Goal: Task Accomplishment & Management: Use online tool/utility

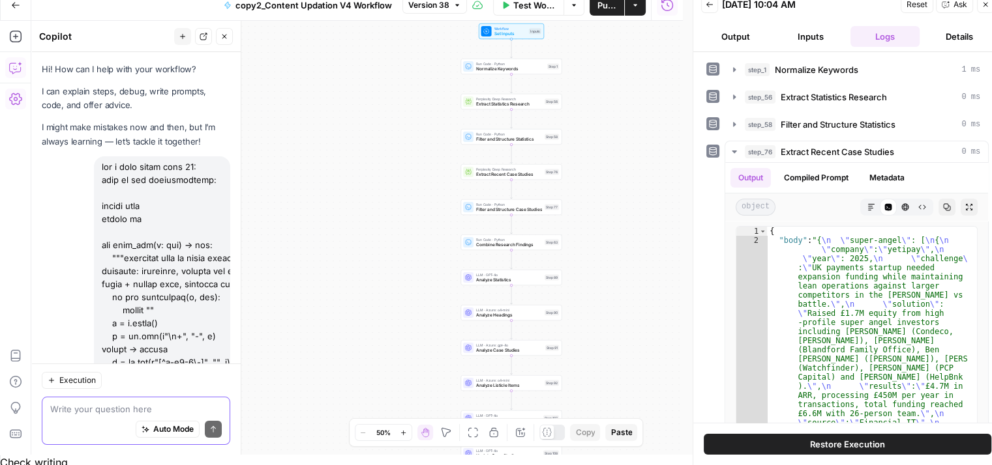
scroll to position [3681, 0]
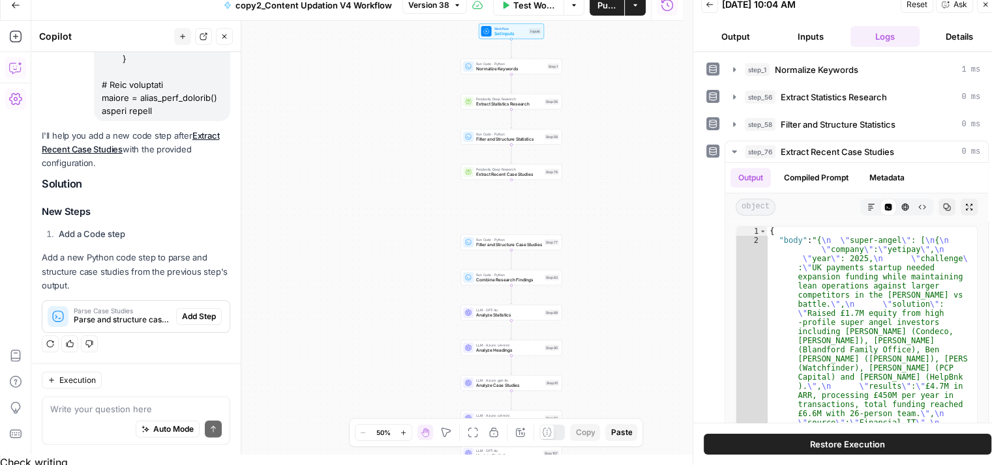
click at [192, 314] on span "Add Step" at bounding box center [199, 317] width 34 height 12
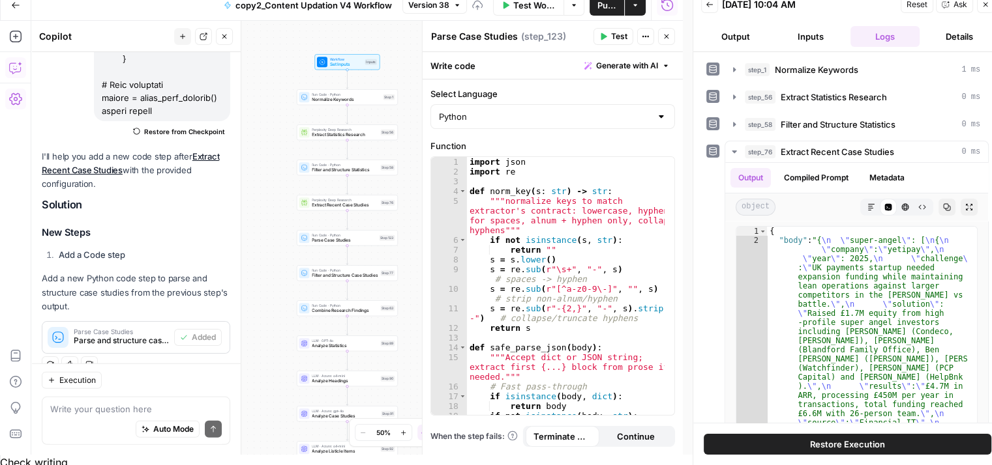
scroll to position [3701, 0]
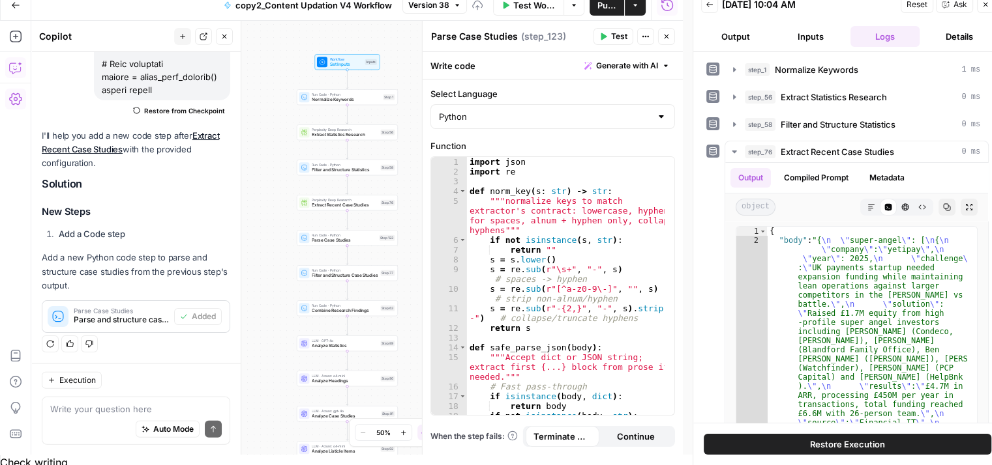
click at [617, 40] on span "Test" at bounding box center [619, 37] width 16 height 12
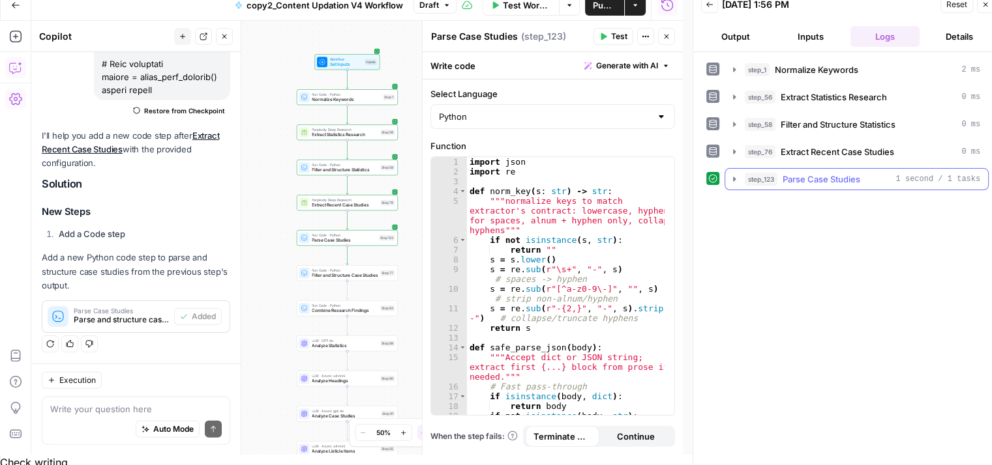
click at [831, 175] on span "Parse Case Studies" at bounding box center [821, 179] width 78 height 13
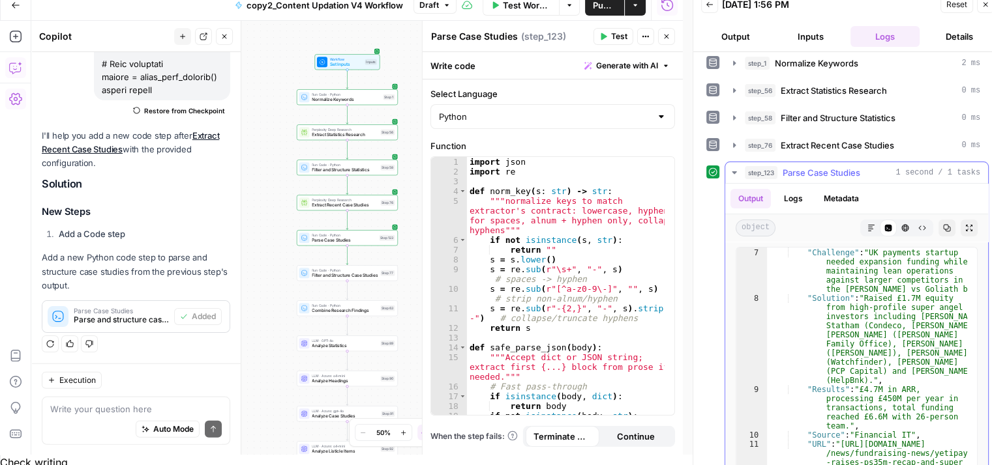
scroll to position [0, 0]
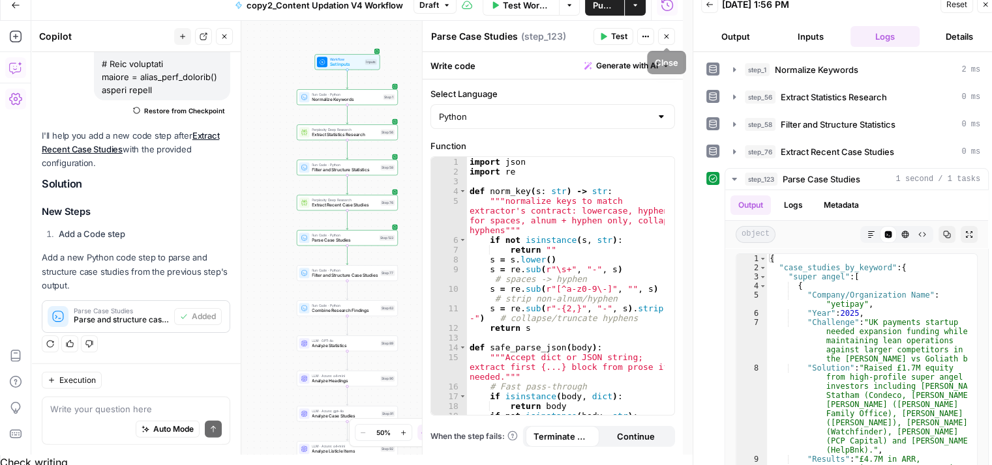
click at [664, 33] on icon "button" at bounding box center [666, 37] width 8 height 8
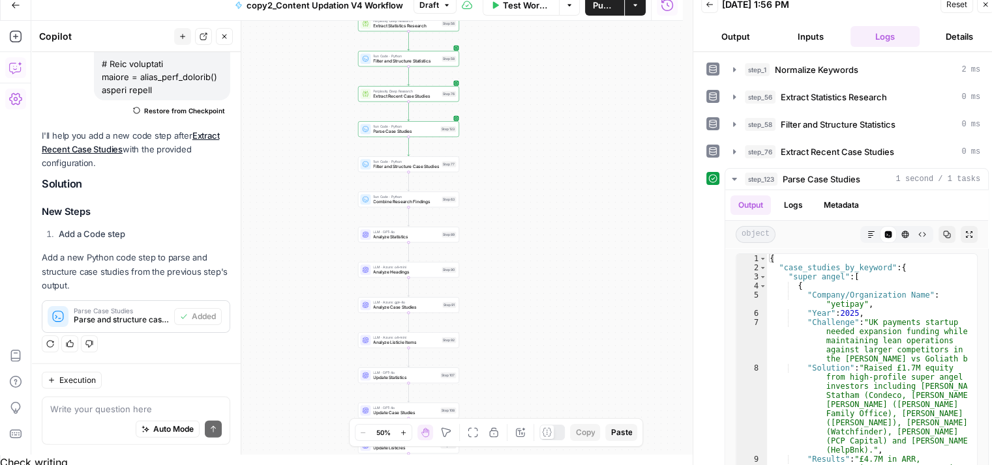
drag, startPoint x: 411, startPoint y: 257, endPoint x: 472, endPoint y: 146, distance: 126.6
click at [472, 146] on div "Workflow Set Inputs Inputs Run Code · Python Normalize Keywords Step 1 Perplexi…" at bounding box center [356, 238] width 651 height 434
drag, startPoint x: 544, startPoint y: 224, endPoint x: 544, endPoint y: 244, distance: 20.2
click at [544, 244] on div "Workflow Set Inputs Inputs Run Code · Python Normalize Keywords Step 1 Perplexi…" at bounding box center [356, 238] width 651 height 434
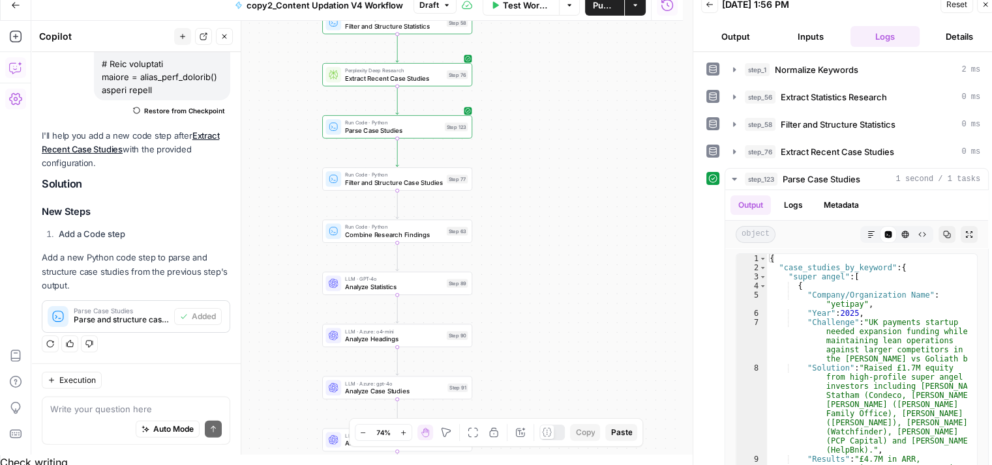
drag, startPoint x: 523, startPoint y: 211, endPoint x: 608, endPoint y: 250, distance: 93.6
click at [608, 250] on div "Workflow Set Inputs Inputs Run Code · Python Normalize Keywords Step 1 Perplexi…" at bounding box center [356, 238] width 651 height 434
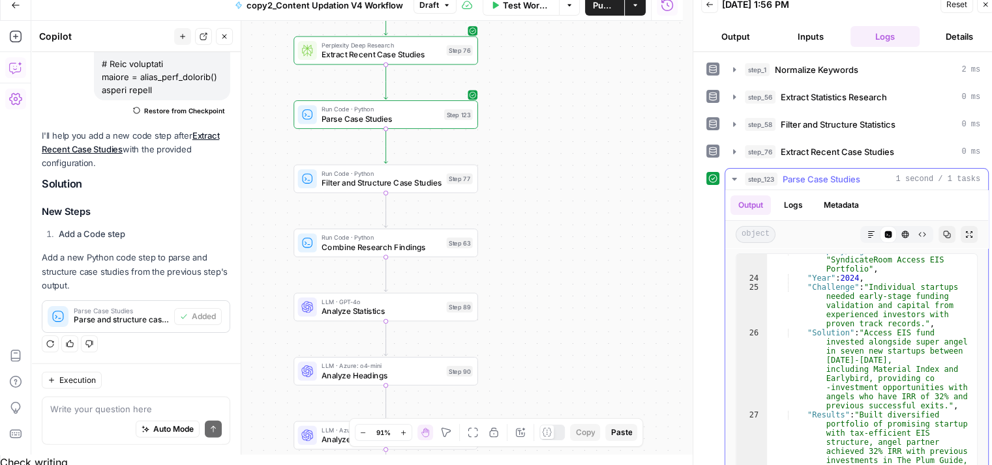
scroll to position [720, 0]
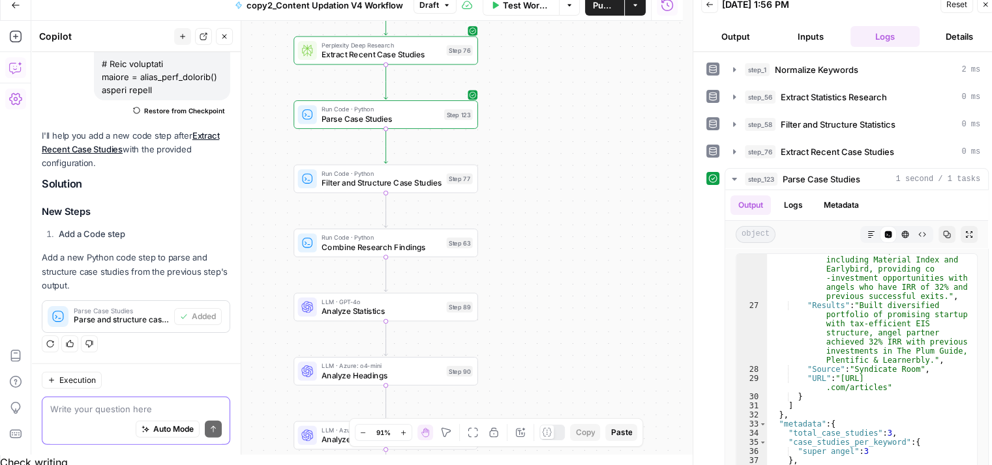
click at [103, 409] on textarea at bounding box center [135, 408] width 171 height 13
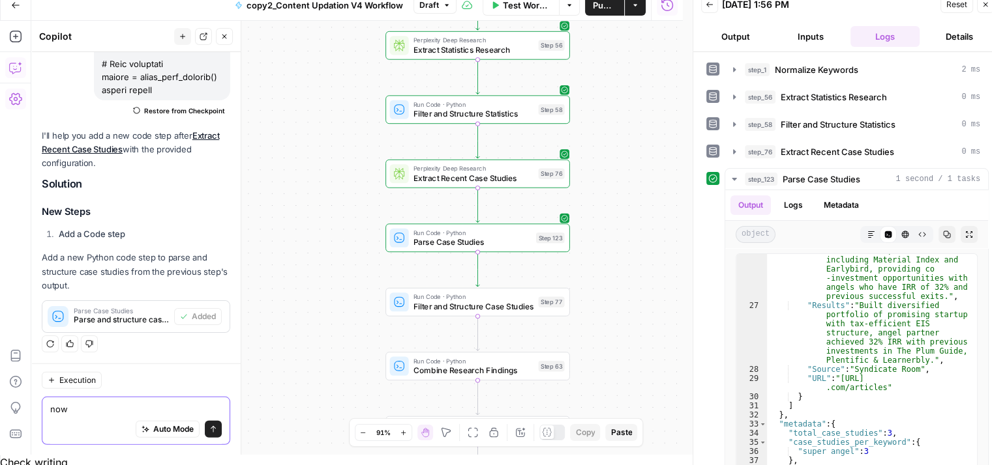
click at [108, 410] on textarea "now" at bounding box center [135, 408] width 171 height 13
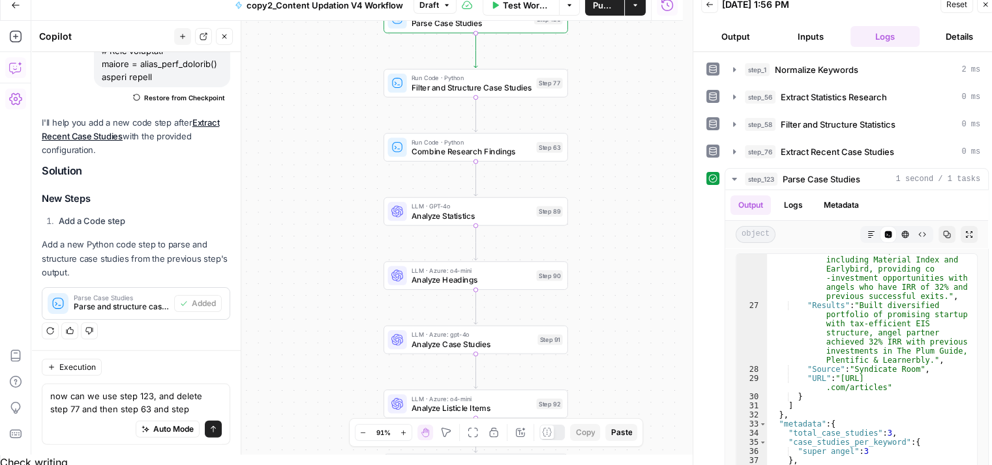
drag, startPoint x: 312, startPoint y: 269, endPoint x: 312, endPoint y: 45, distance: 224.3
click at [312, 45] on div "Workflow Set Inputs Inputs Run Code · Python Normalize Keywords Step 1 Perplexi…" at bounding box center [356, 238] width 651 height 434
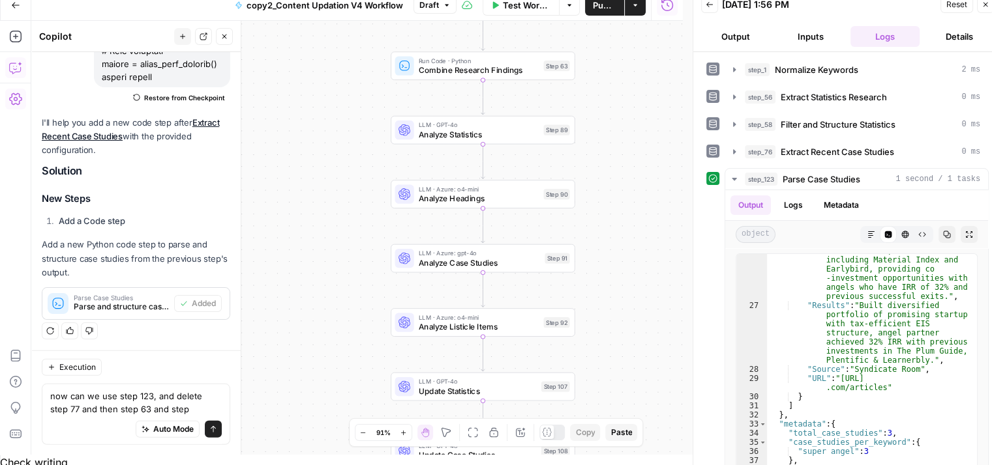
drag, startPoint x: 314, startPoint y: 226, endPoint x: 320, endPoint y: 147, distance: 78.4
click at [320, 147] on div "Workflow Set Inputs Inputs Run Code · Python Normalize Keywords Step 1 Perplexi…" at bounding box center [356, 238] width 651 height 434
click at [186, 407] on textarea "now can we use step 123, and delete step 77 and then step 63 and step" at bounding box center [135, 402] width 171 height 26
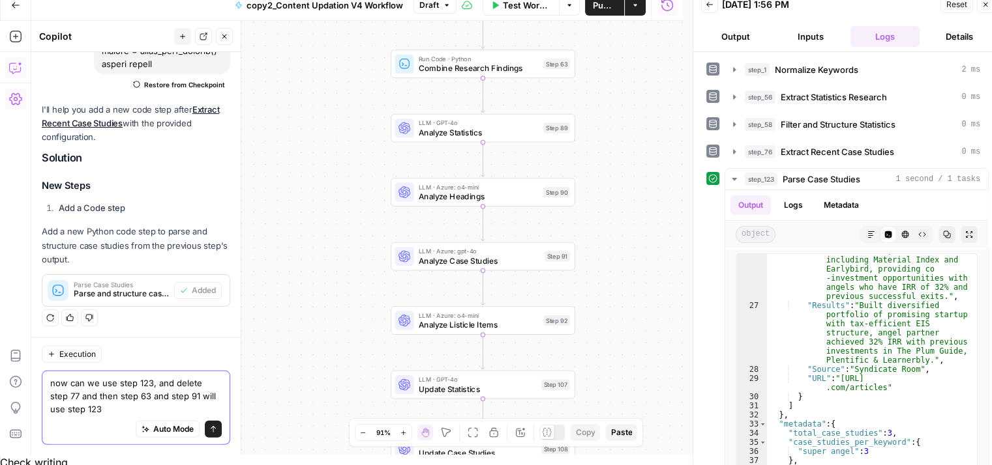
type textarea "now can we use step 123, and delete step 77 and then step 63 and step 91 will u…"
drag, startPoint x: 370, startPoint y: 236, endPoint x: 364, endPoint y: 367, distance: 131.2
click at [364, 367] on div "Workflow Set Inputs Inputs Run Code · Python Normalize Keywords Step 1 Perplexi…" at bounding box center [356, 238] width 651 height 434
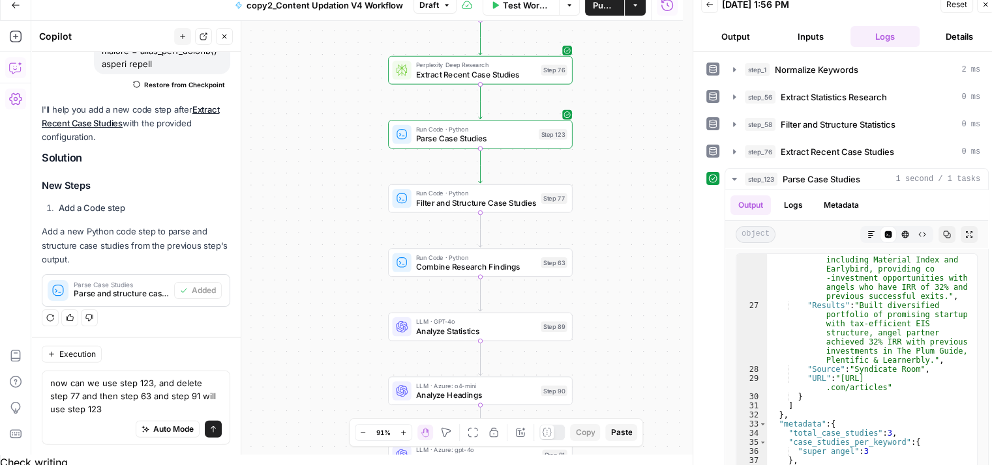
drag, startPoint x: 347, startPoint y: 175, endPoint x: 351, endPoint y: 244, distance: 68.6
click at [351, 244] on div "Workflow Set Inputs Inputs Run Code · Python Normalize Keywords Step 1 Perplexi…" at bounding box center [356, 238] width 651 height 434
click at [209, 432] on icon "submit" at bounding box center [213, 429] width 8 height 8
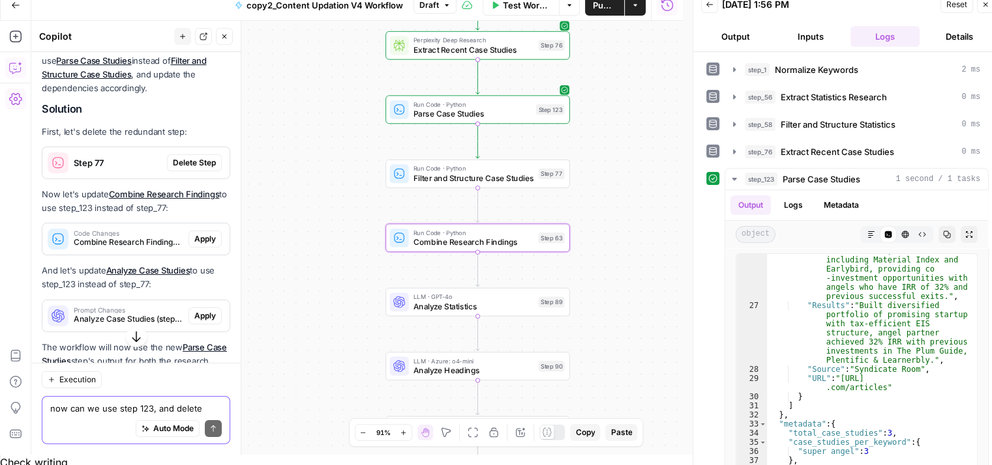
scroll to position [4070, 0]
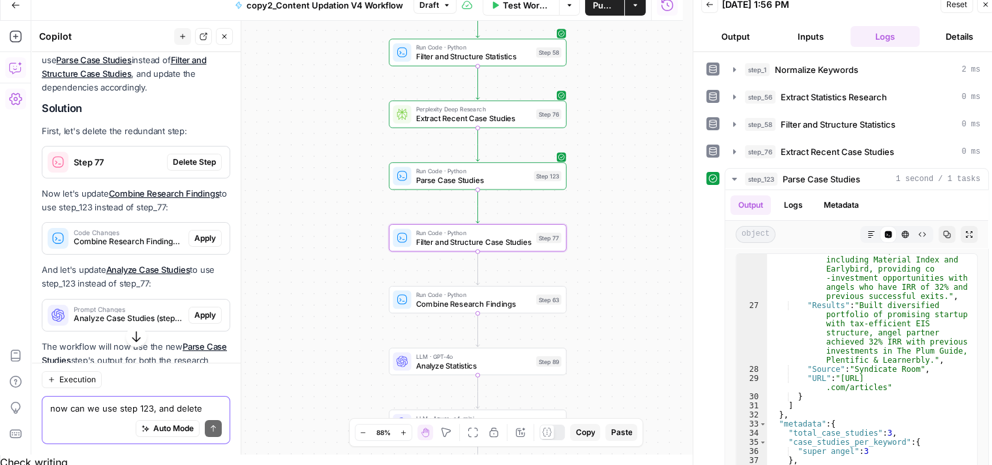
click at [176, 156] on span "Delete Step" at bounding box center [194, 162] width 43 height 12
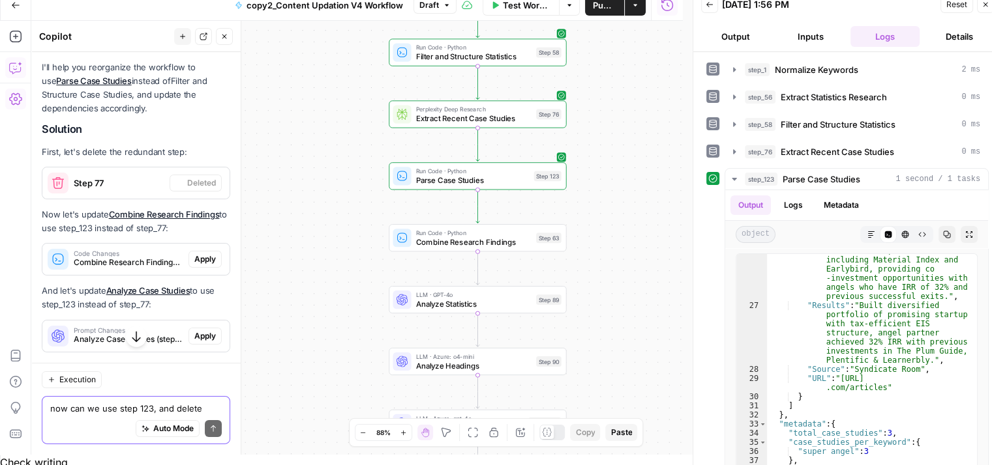
scroll to position [4091, 0]
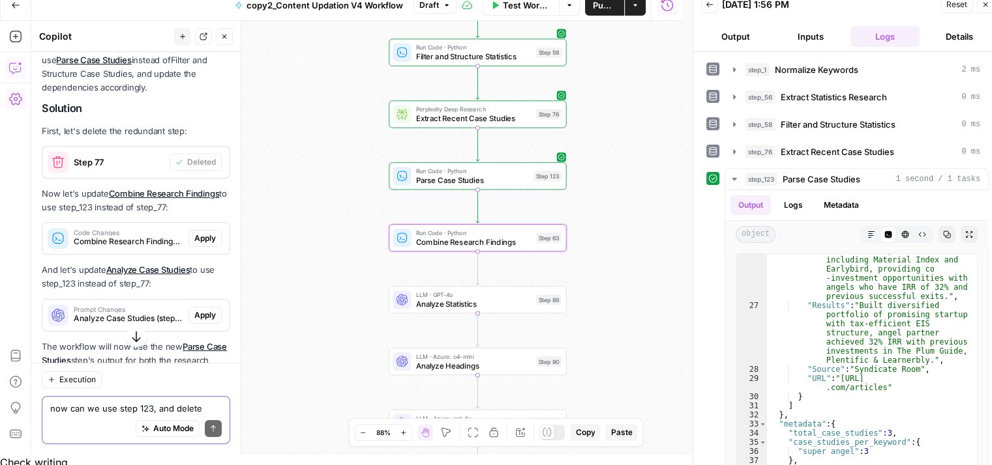
click at [194, 239] on span "Apply" at bounding box center [205, 239] width 22 height 12
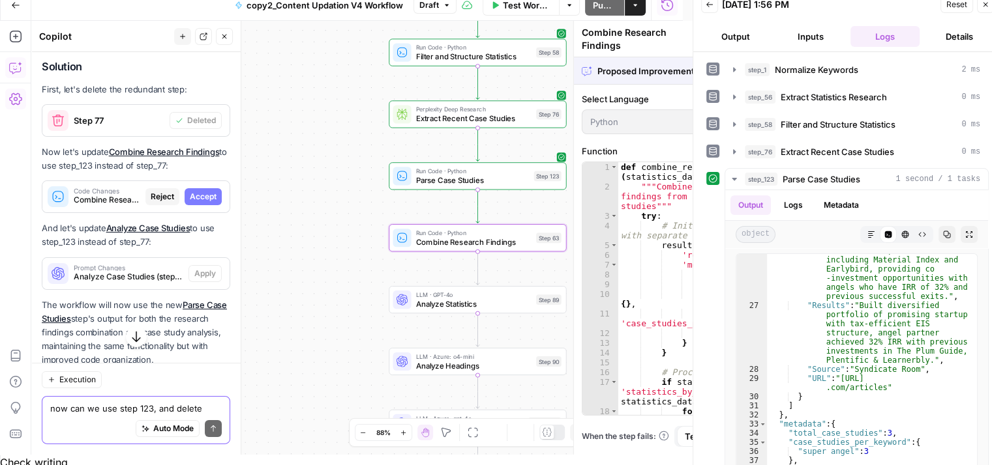
scroll to position [4050, 0]
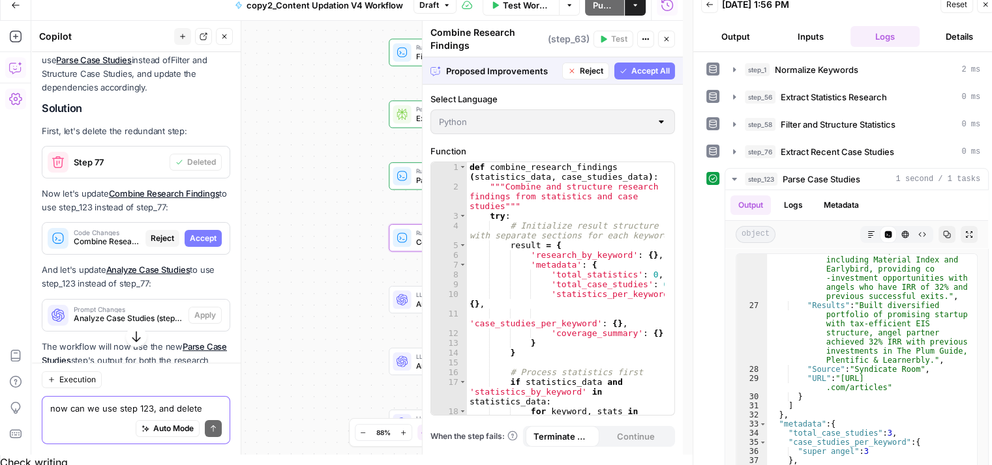
click at [190, 239] on span "Accept" at bounding box center [203, 239] width 27 height 12
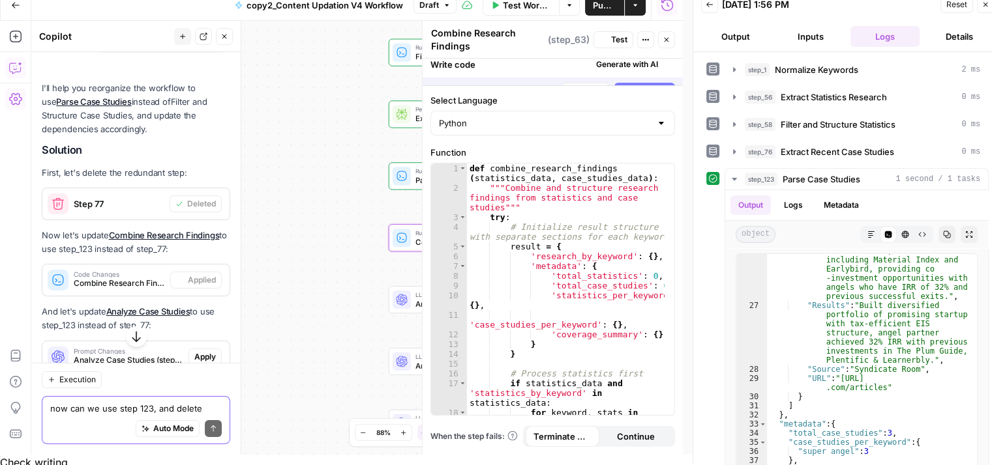
scroll to position [4091, 0]
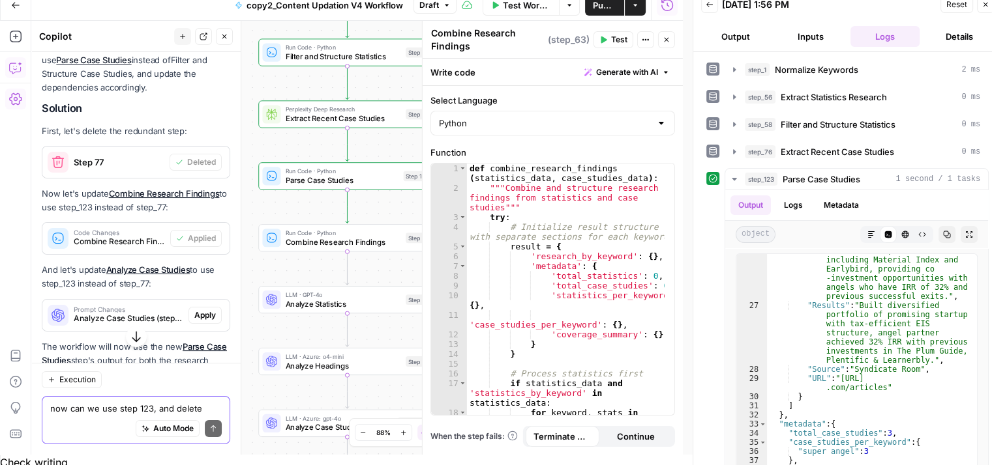
click at [602, 37] on icon "button" at bounding box center [603, 40] width 6 height 7
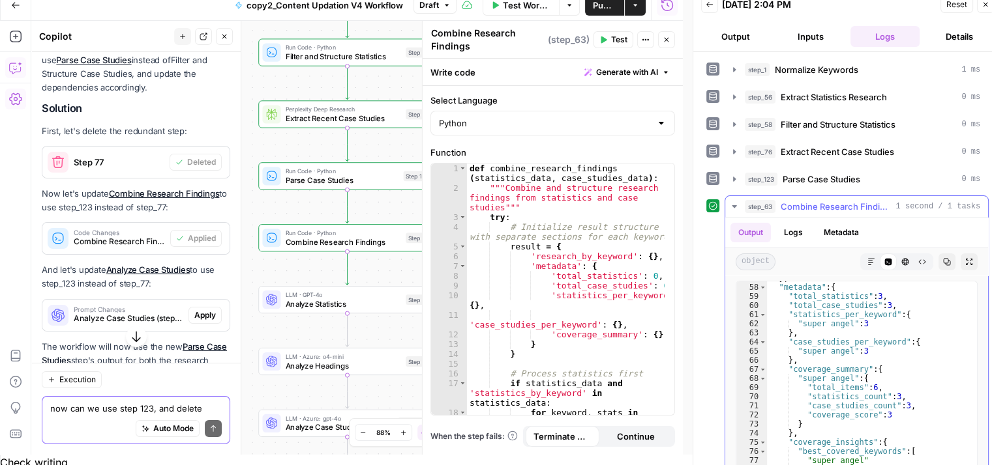
scroll to position [1276, 0]
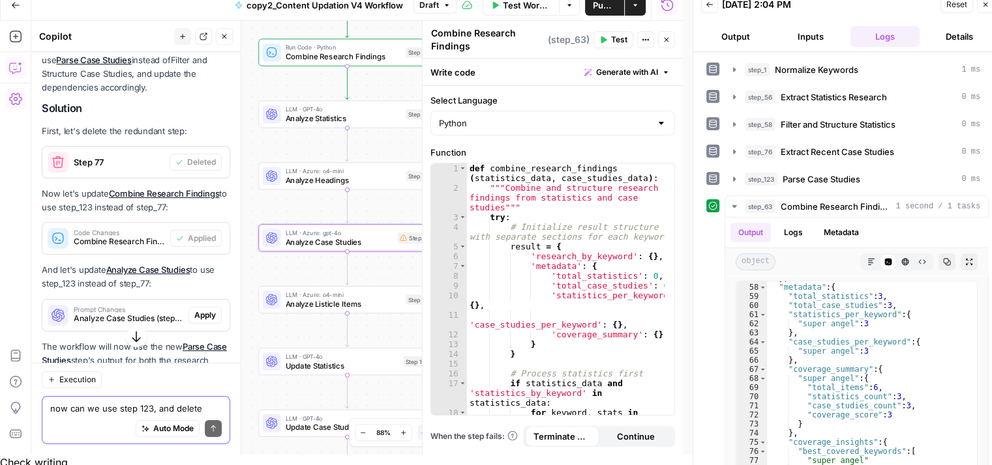
click at [194, 314] on span "Apply" at bounding box center [205, 316] width 22 height 12
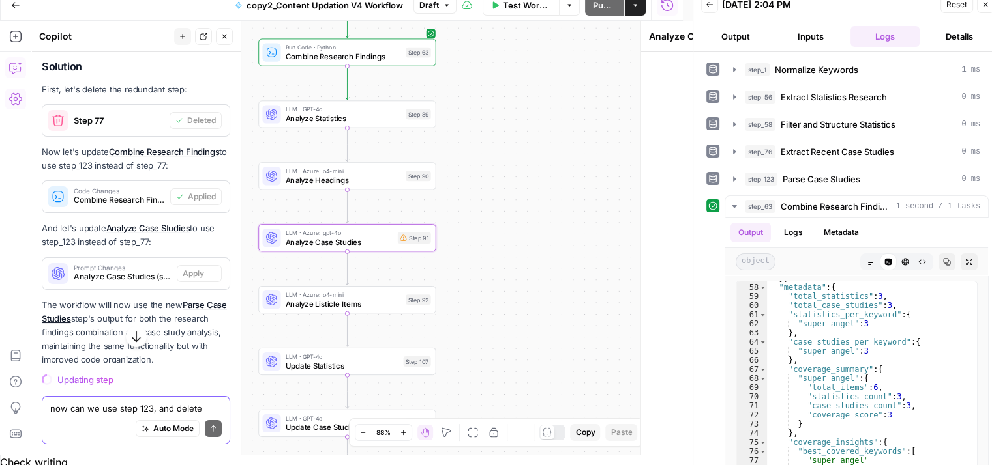
scroll to position [4050, 0]
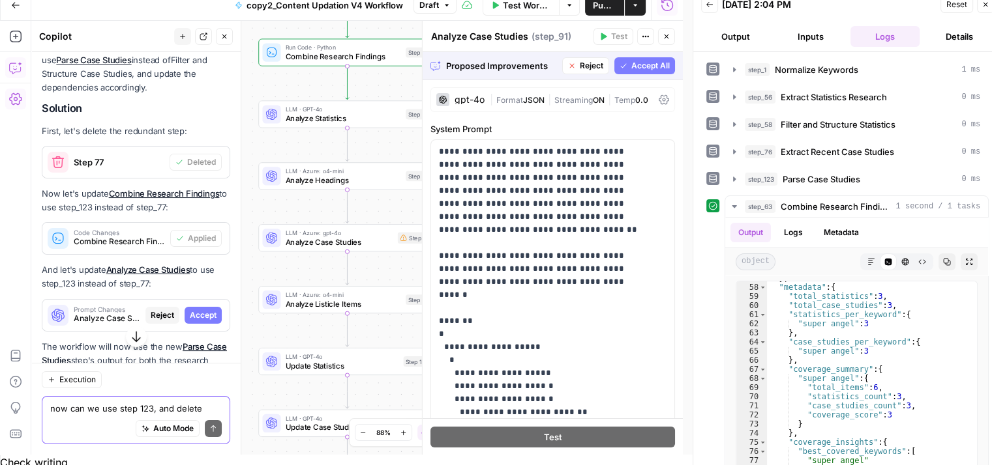
click at [645, 70] on span "Accept All" at bounding box center [650, 66] width 38 height 12
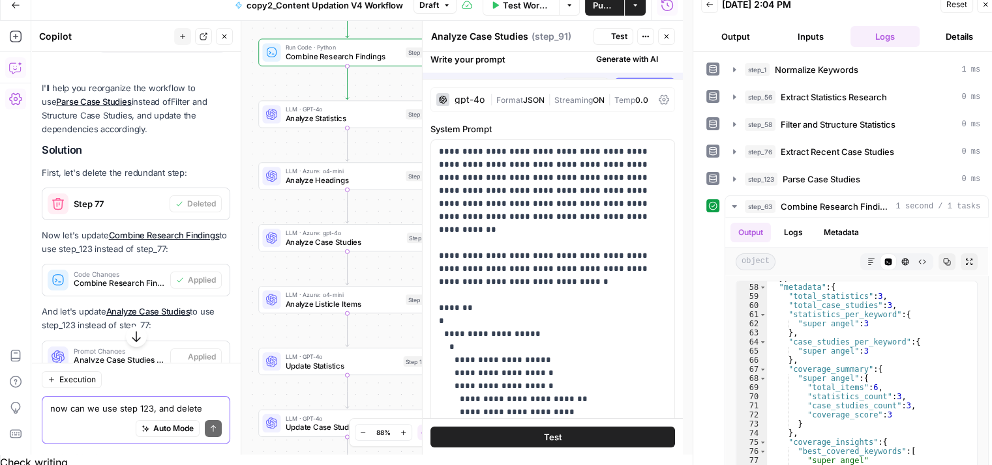
scroll to position [4091, 0]
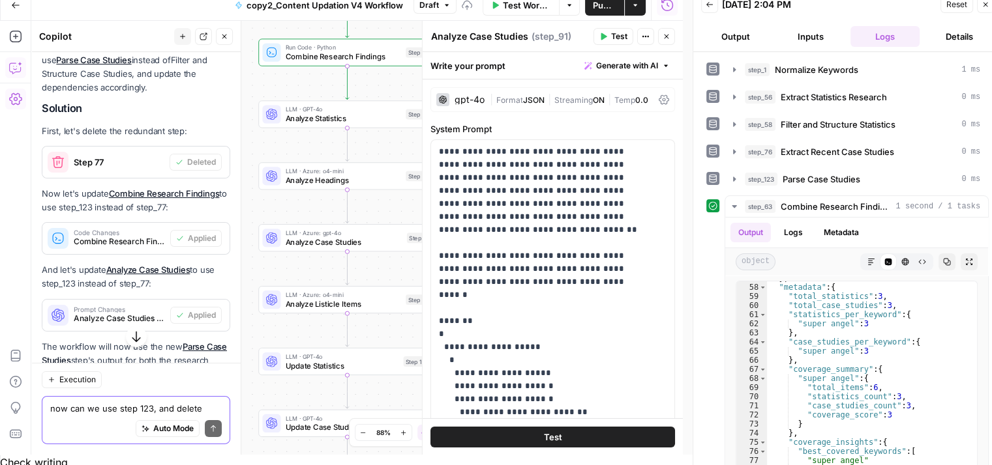
click at [606, 30] on button "Test" at bounding box center [613, 36] width 40 height 17
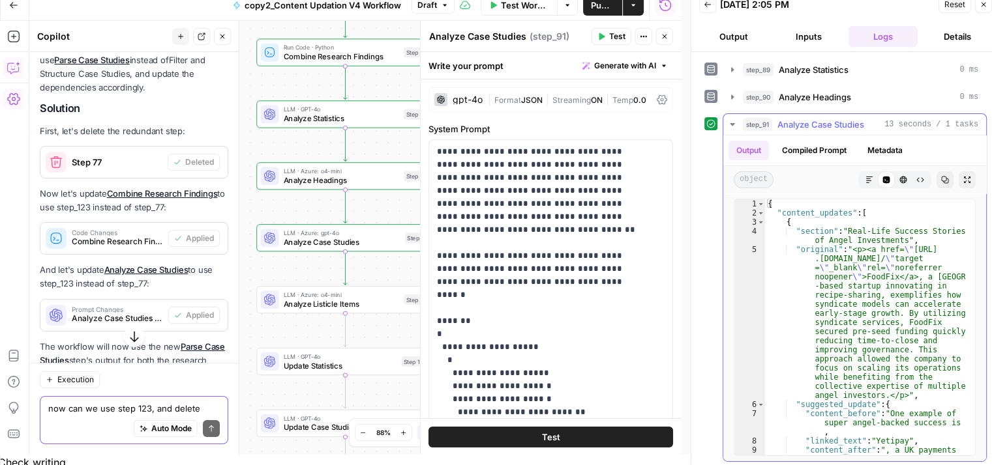
scroll to position [0, 0]
click at [821, 59] on button "step_89 Analyze Statistics 0 ms" at bounding box center [854, 69] width 263 height 21
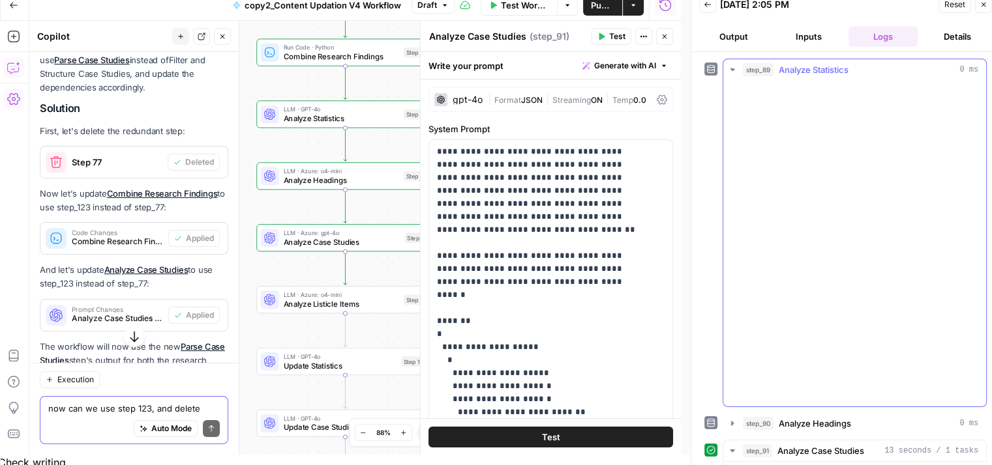
scroll to position [10, 0]
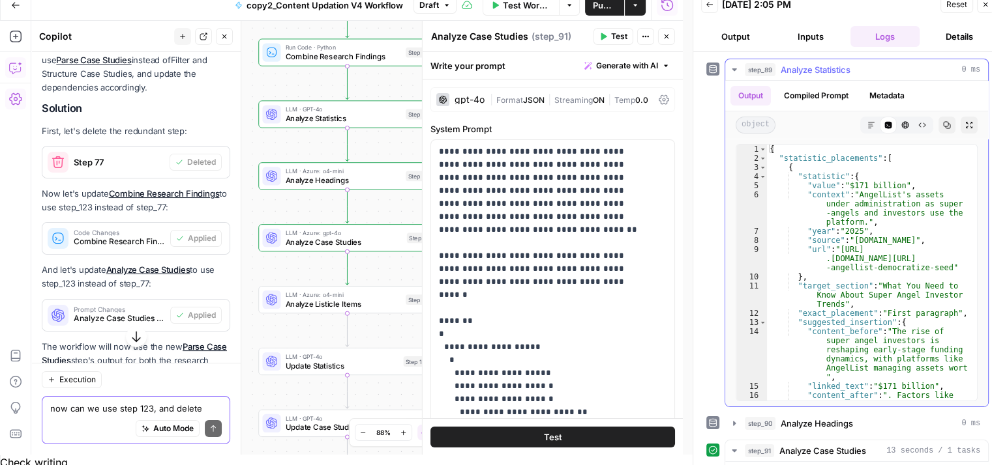
click at [821, 81] on div "Output Compiled Prompt Metadata" at bounding box center [856, 96] width 263 height 30
click at [821, 72] on span "Analyze Statistics" at bounding box center [815, 69] width 70 height 13
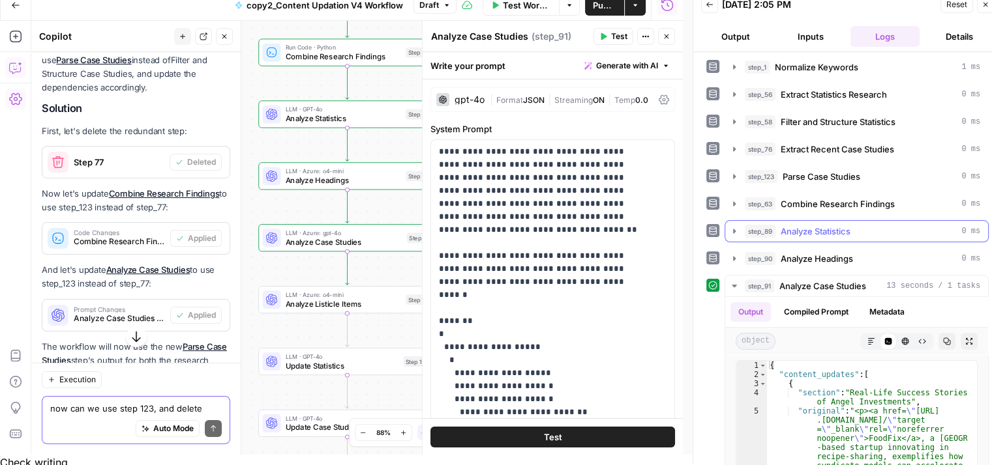
scroll to position [0, 0]
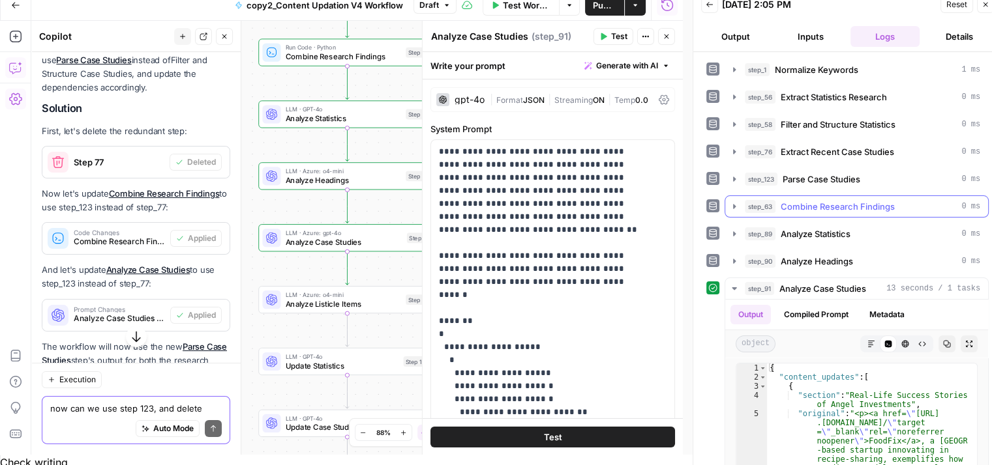
click at [838, 210] on span "Combine Research Findings" at bounding box center [837, 206] width 114 height 13
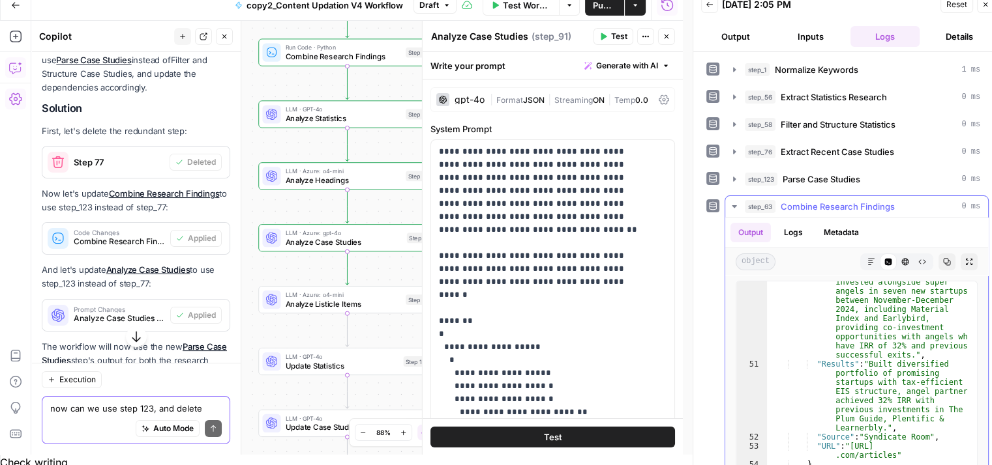
scroll to position [1276, 0]
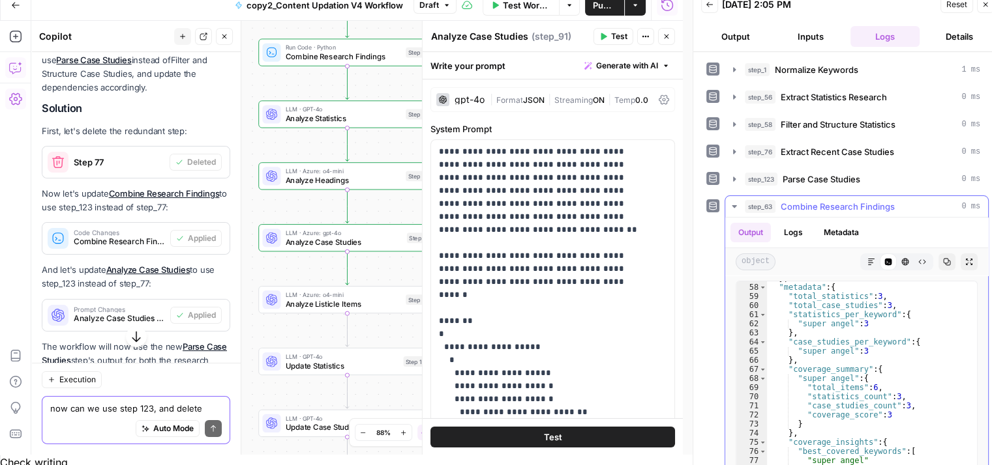
click at [851, 203] on span "Combine Research Findings" at bounding box center [837, 206] width 114 height 13
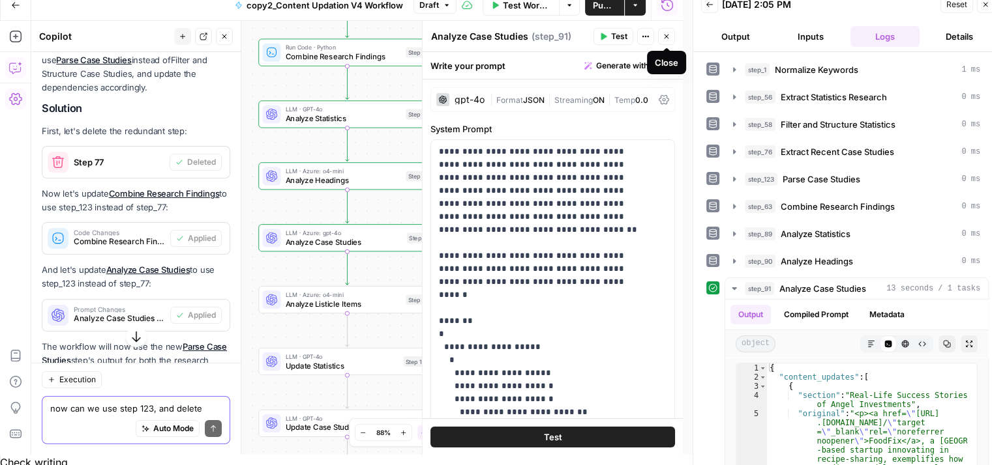
click at [664, 32] on button "Close" at bounding box center [666, 36] width 17 height 17
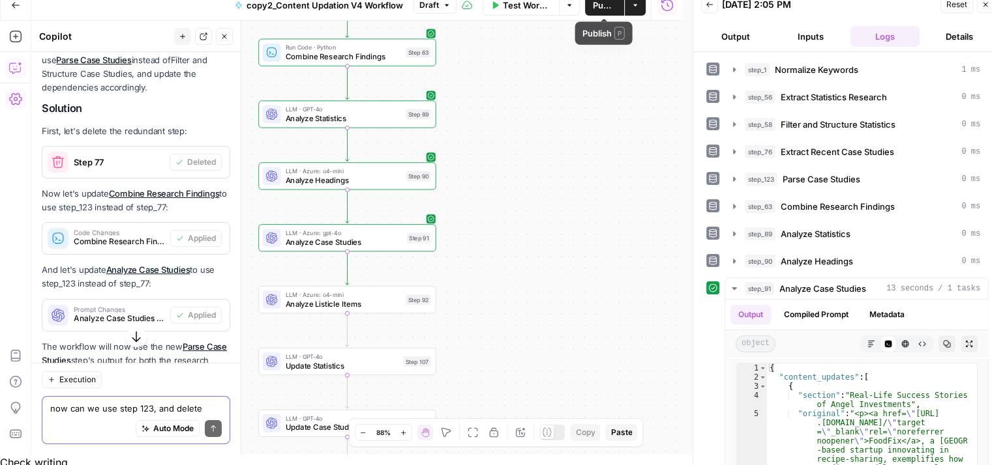
click at [595, 6] on span "Publish" at bounding box center [604, 5] width 23 height 13
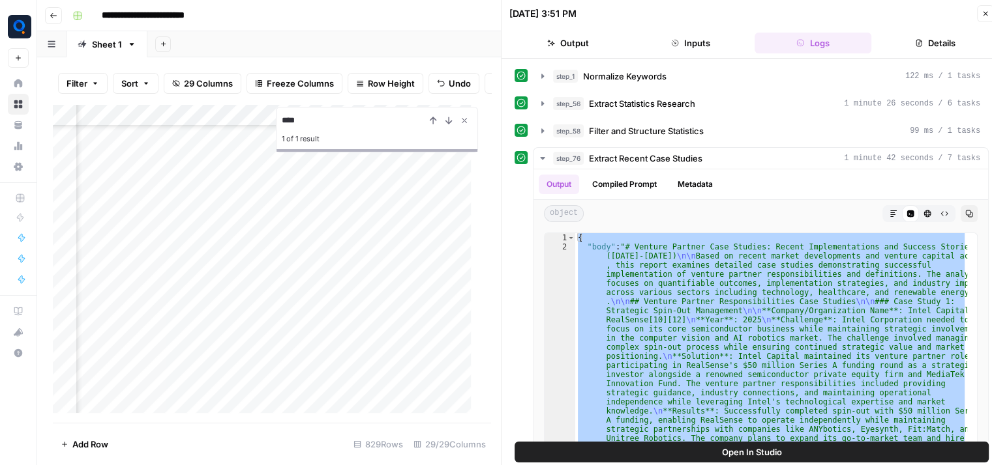
scroll to position [12907, 2458]
click at [175, 123] on div "Add Column" at bounding box center [267, 263] width 428 height 319
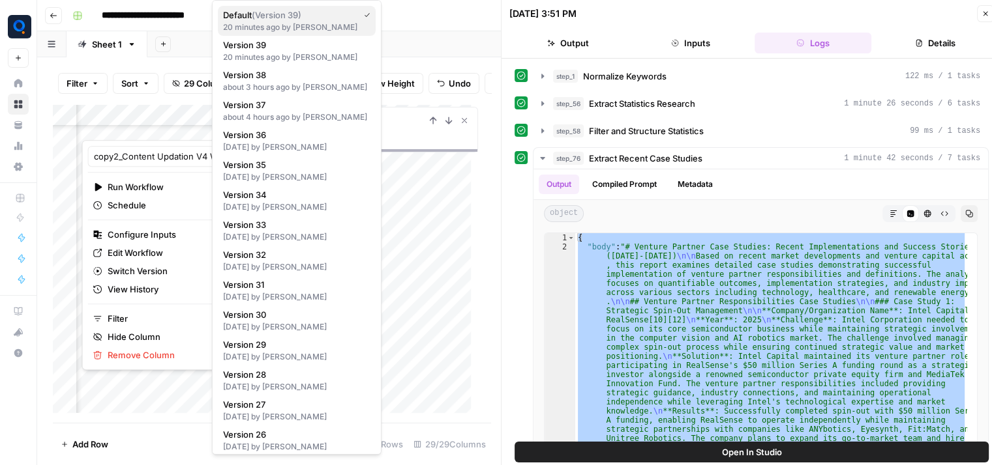
click at [282, 33] on button "Default ( Version 39 ) 20 minutes ago by [PERSON_NAME]" at bounding box center [297, 21] width 158 height 30
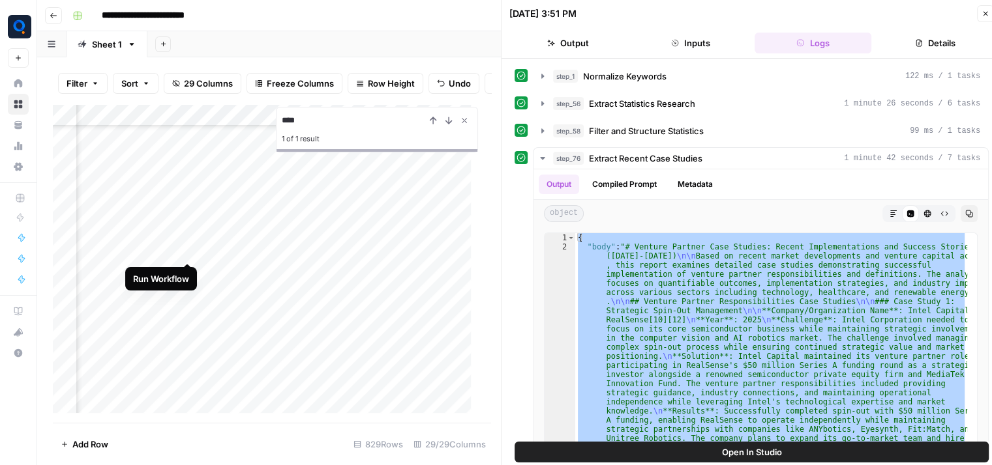
click at [185, 249] on div "Add Column" at bounding box center [267, 263] width 428 height 319
